Goal: Find specific page/section: Find specific page/section

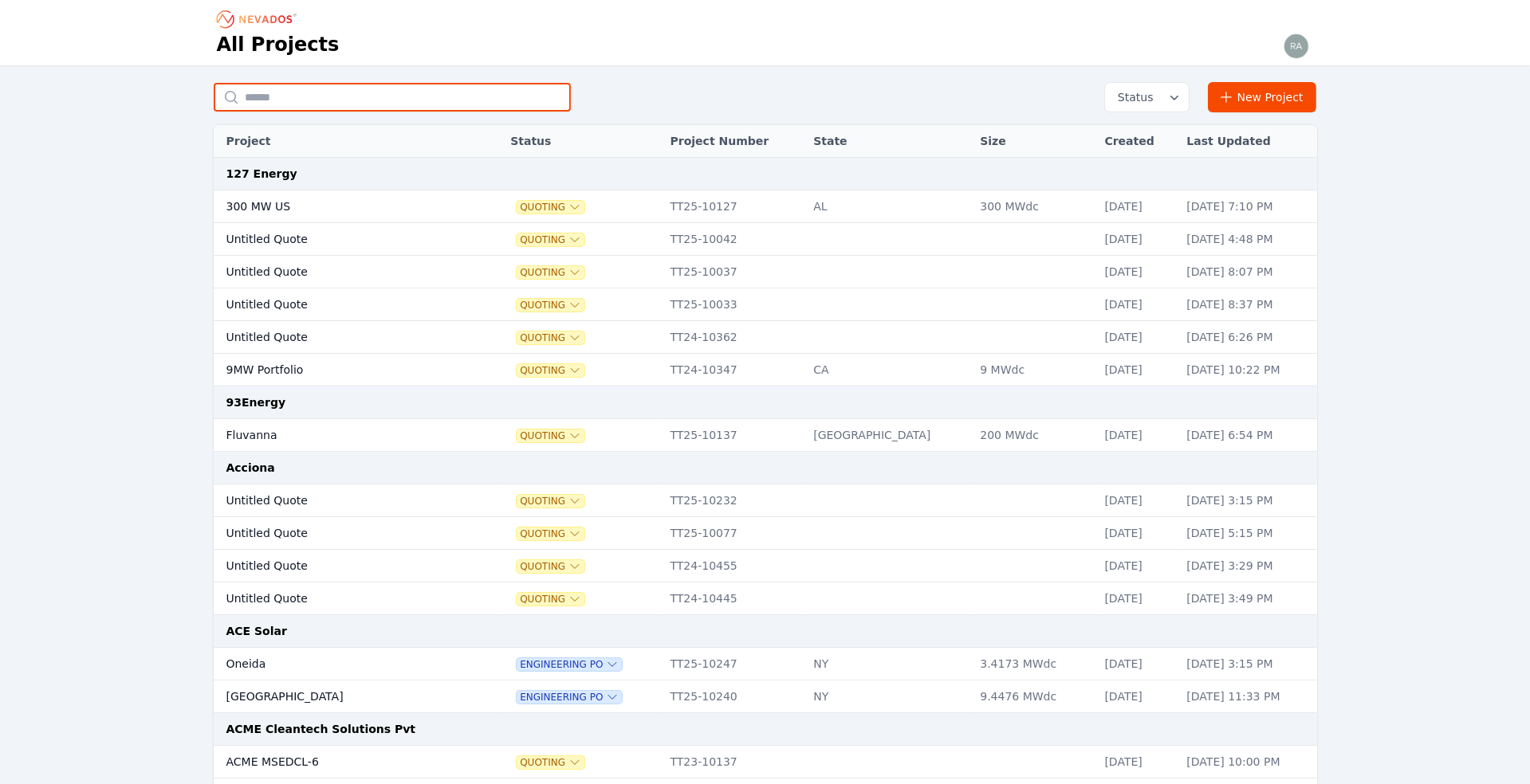
click at [305, 96] on input "text" at bounding box center [393, 97] width 358 height 29
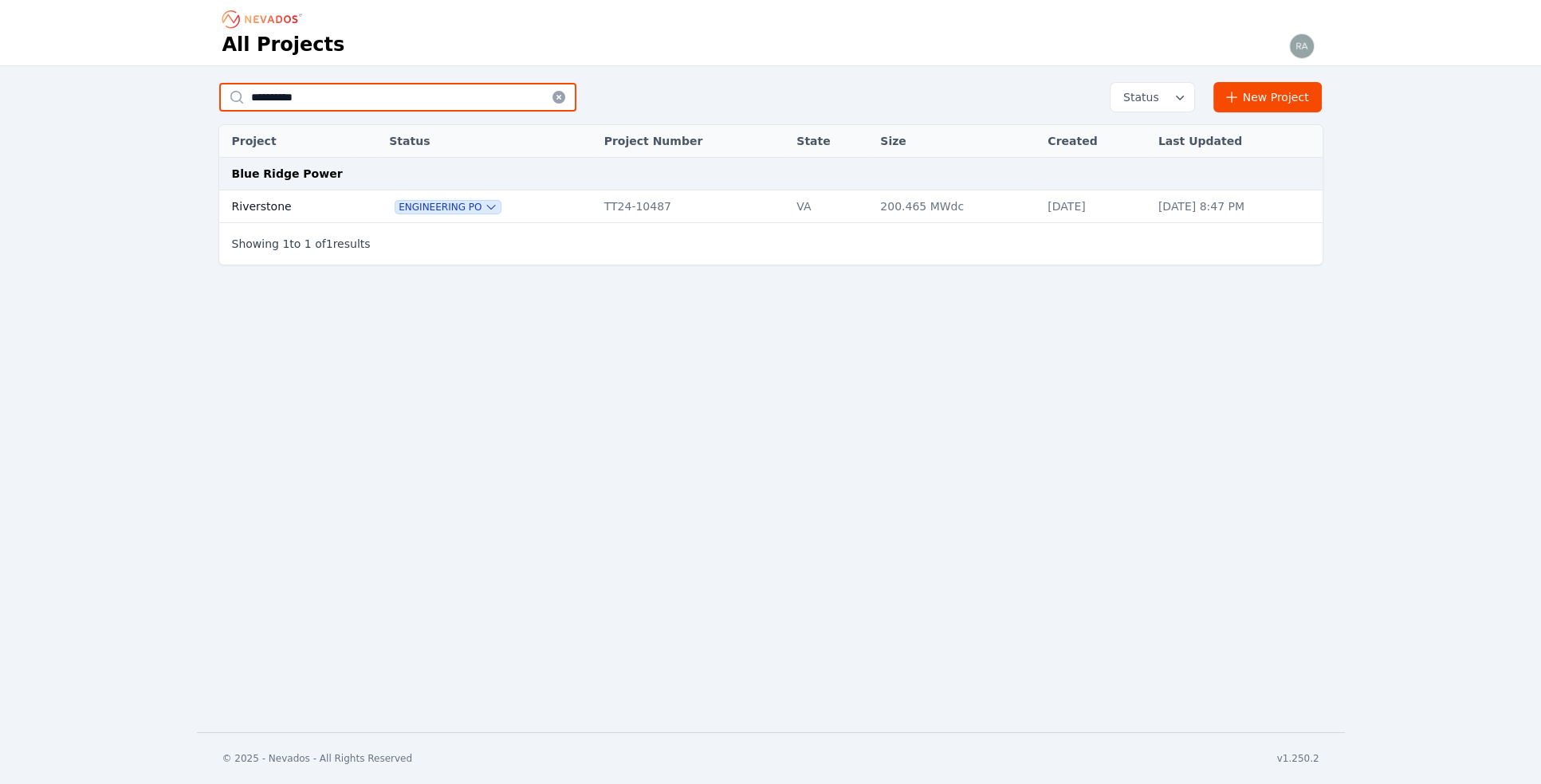
type input "**********"
click at [261, 198] on td "Riverstone" at bounding box center [287, 206] width 136 height 32
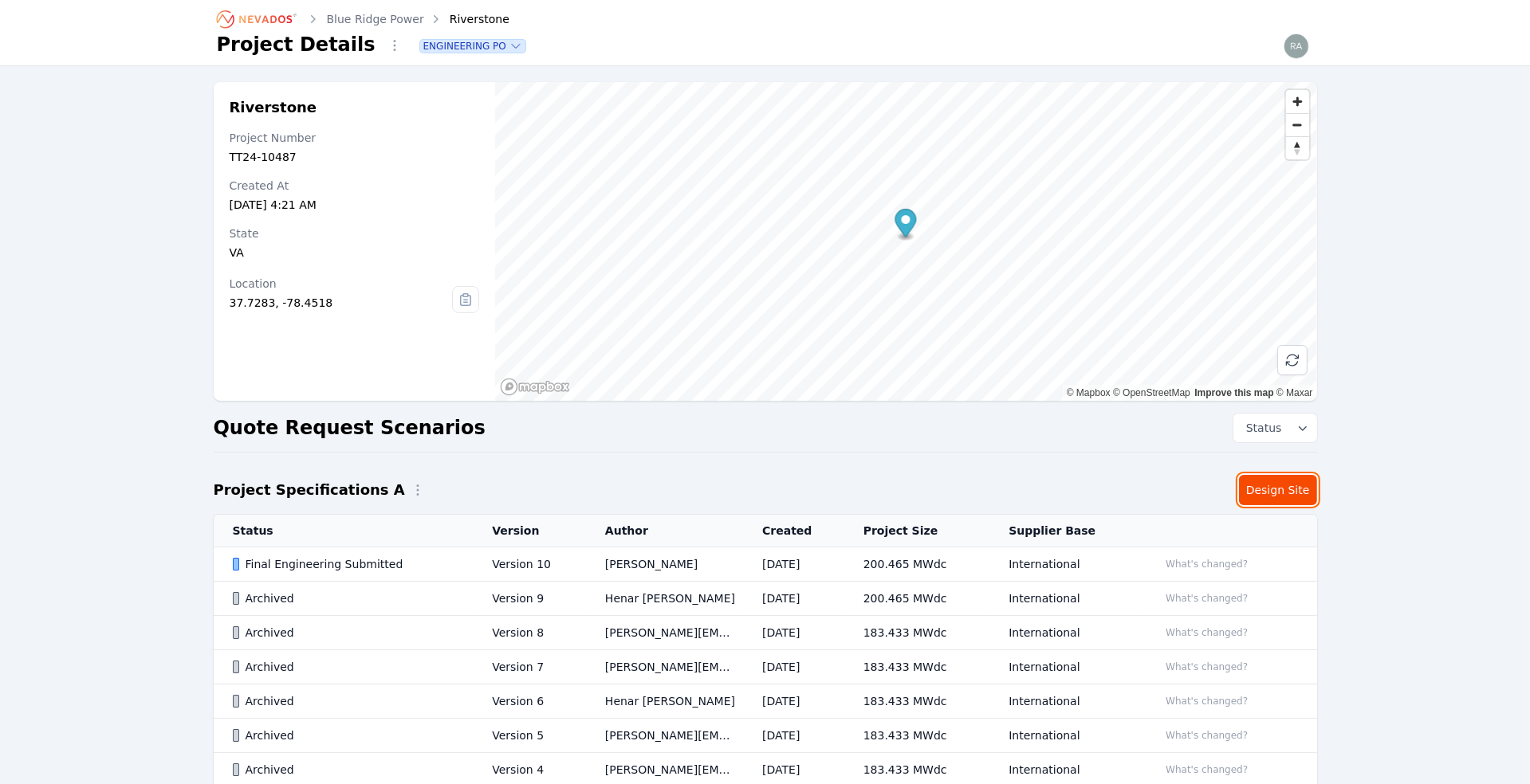
click at [1273, 488] on link "Design Site" at bounding box center [1278, 490] width 78 height 30
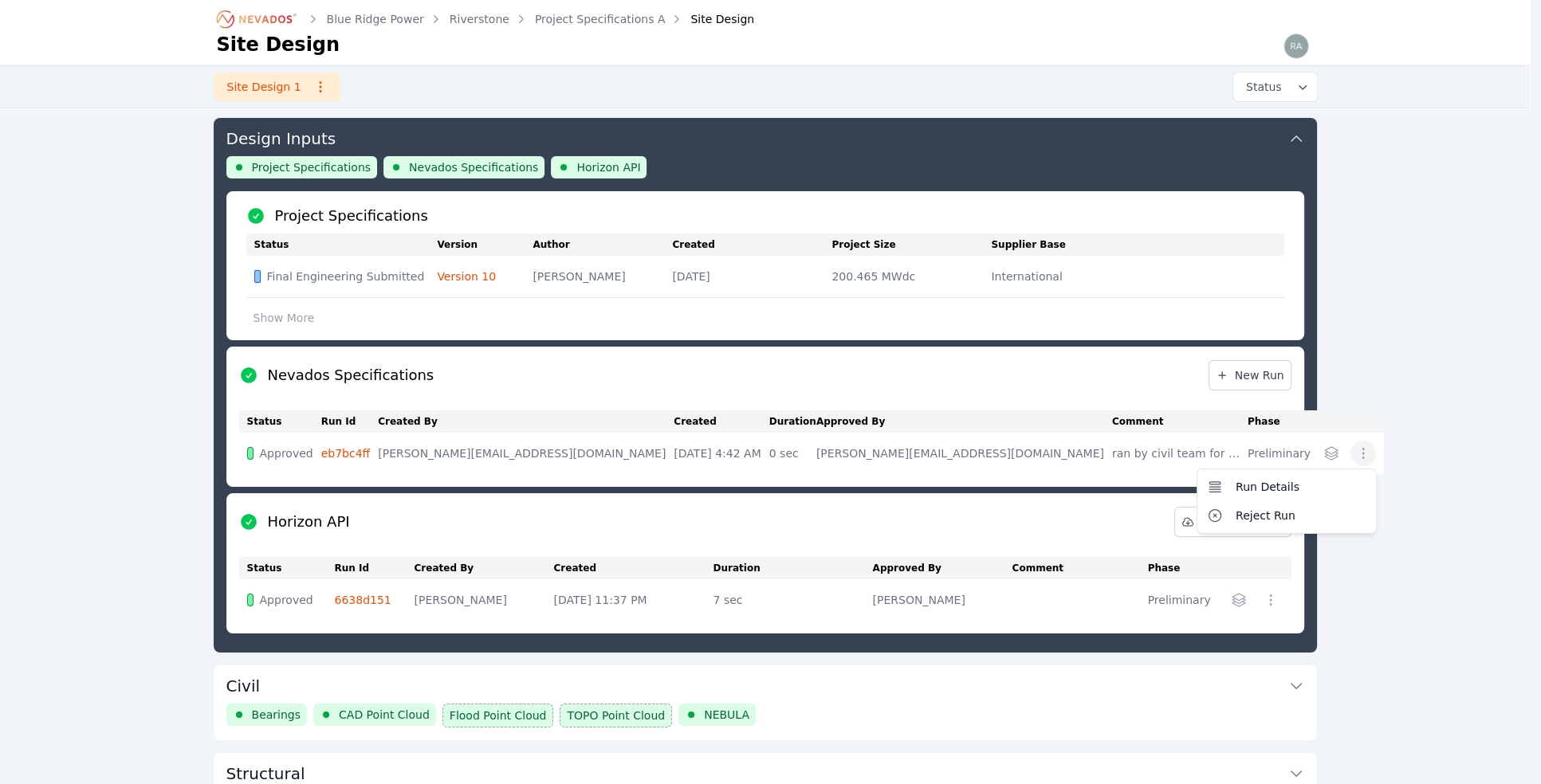
click at [1361, 459] on icon "button" at bounding box center [1362, 453] width 3 height 11
click at [1236, 495] on span "Run Details" at bounding box center [1267, 487] width 64 height 16
